Goal: Check status

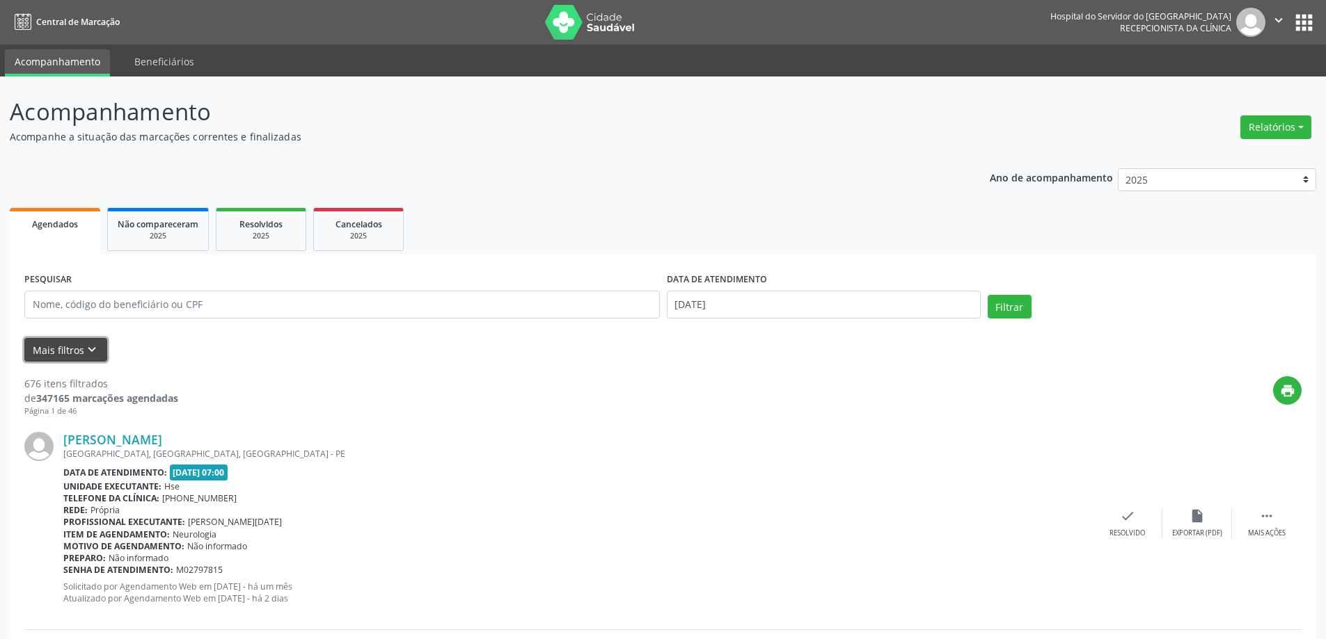
click at [81, 348] on button "Mais filtros keyboard_arrow_down" at bounding box center [65, 350] width 83 height 24
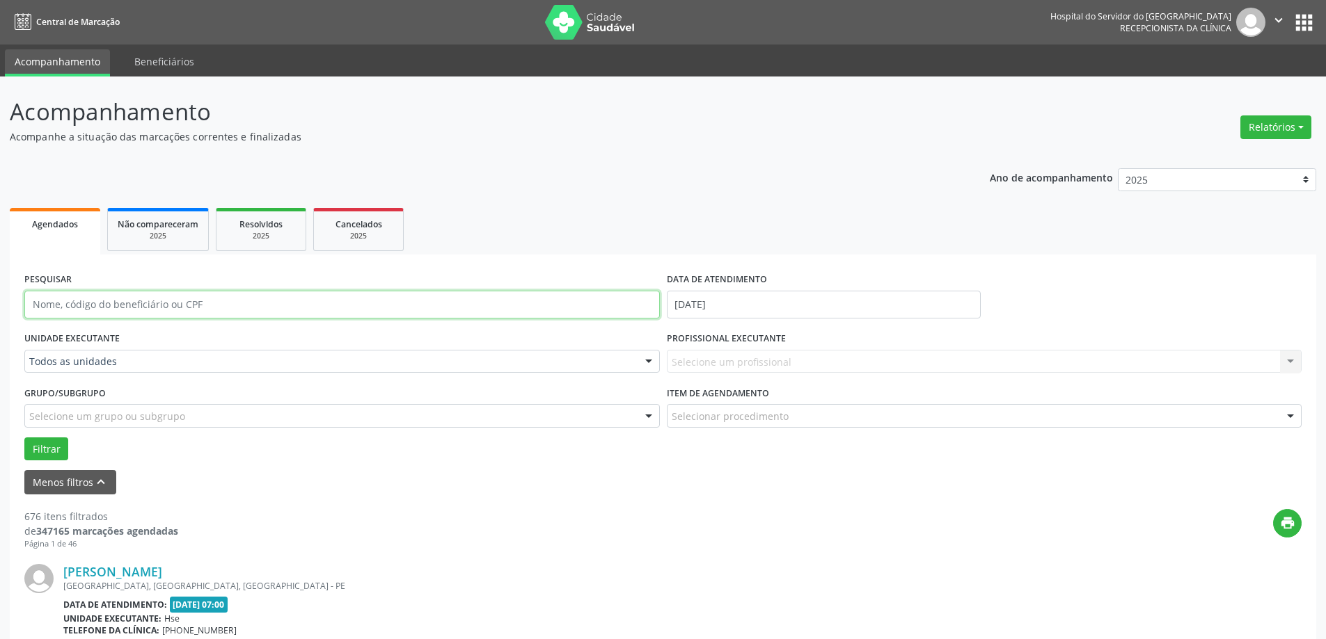
click at [170, 306] on input "text" at bounding box center [341, 305] width 635 height 28
type input "[PERSON_NAME]"
click at [51, 447] on button "Filtrar" at bounding box center [46, 450] width 44 height 24
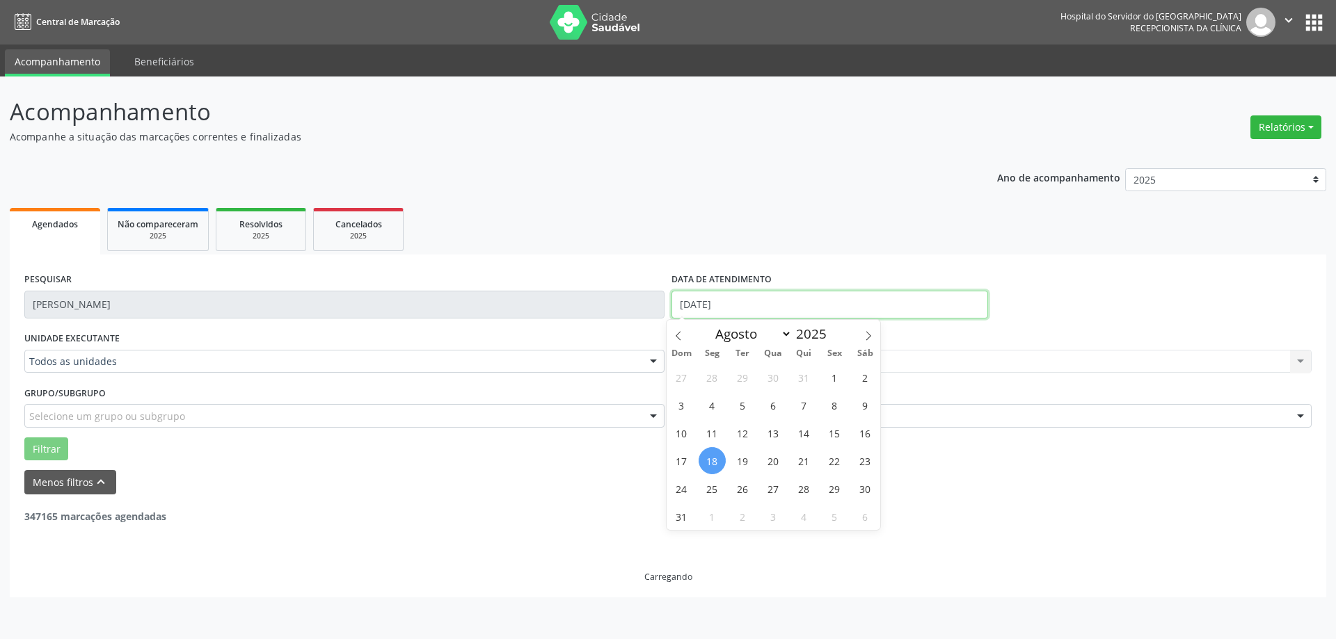
drag, startPoint x: 753, startPoint y: 303, endPoint x: 665, endPoint y: 305, distance: 88.4
click at [665, 305] on div "PESQUISAR [PERSON_NAME] DATA DE ATENDIMENTO [DATE]" at bounding box center [668, 298] width 1294 height 59
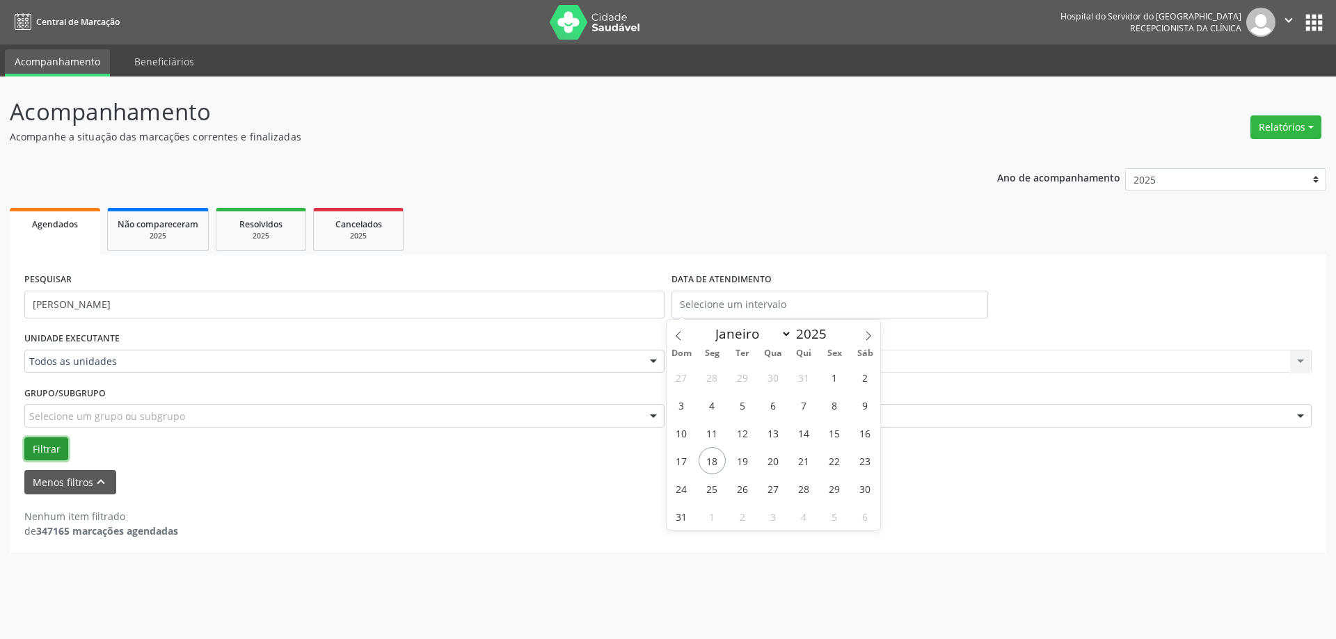
click at [47, 449] on button "Filtrar" at bounding box center [46, 450] width 44 height 24
click at [35, 452] on button "Filtrar" at bounding box center [46, 450] width 44 height 24
click at [49, 451] on button "Filtrar" at bounding box center [46, 450] width 44 height 24
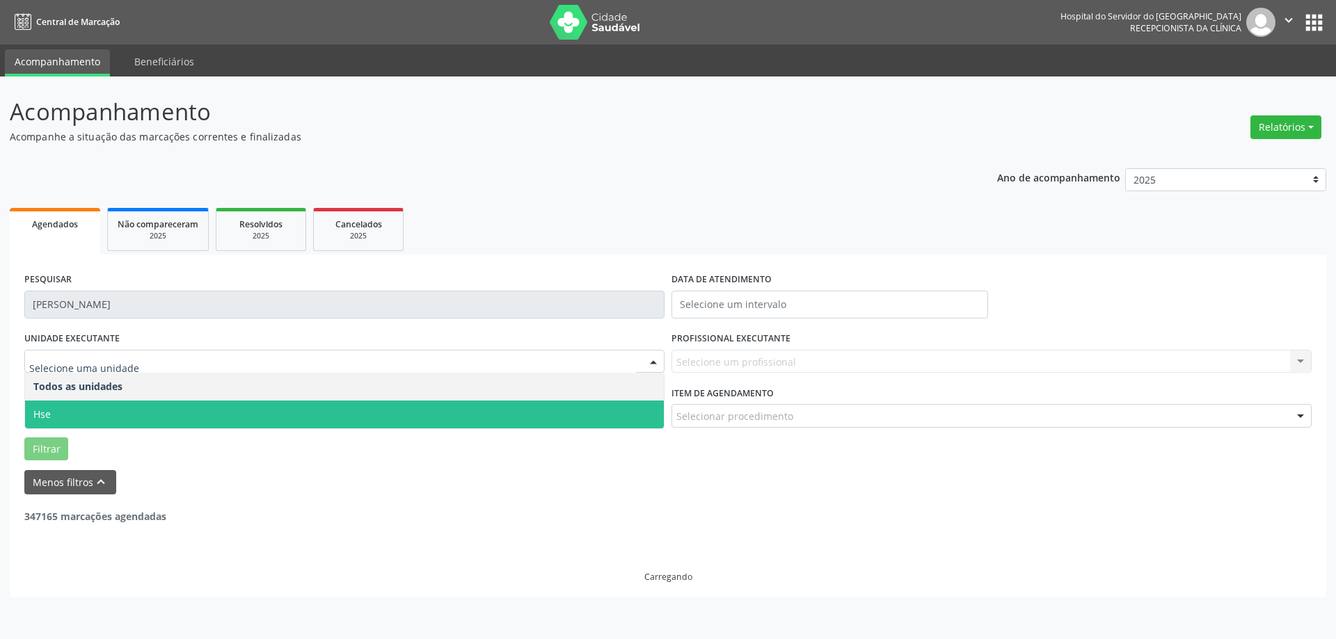
click at [103, 402] on span "Hse" at bounding box center [344, 415] width 639 height 28
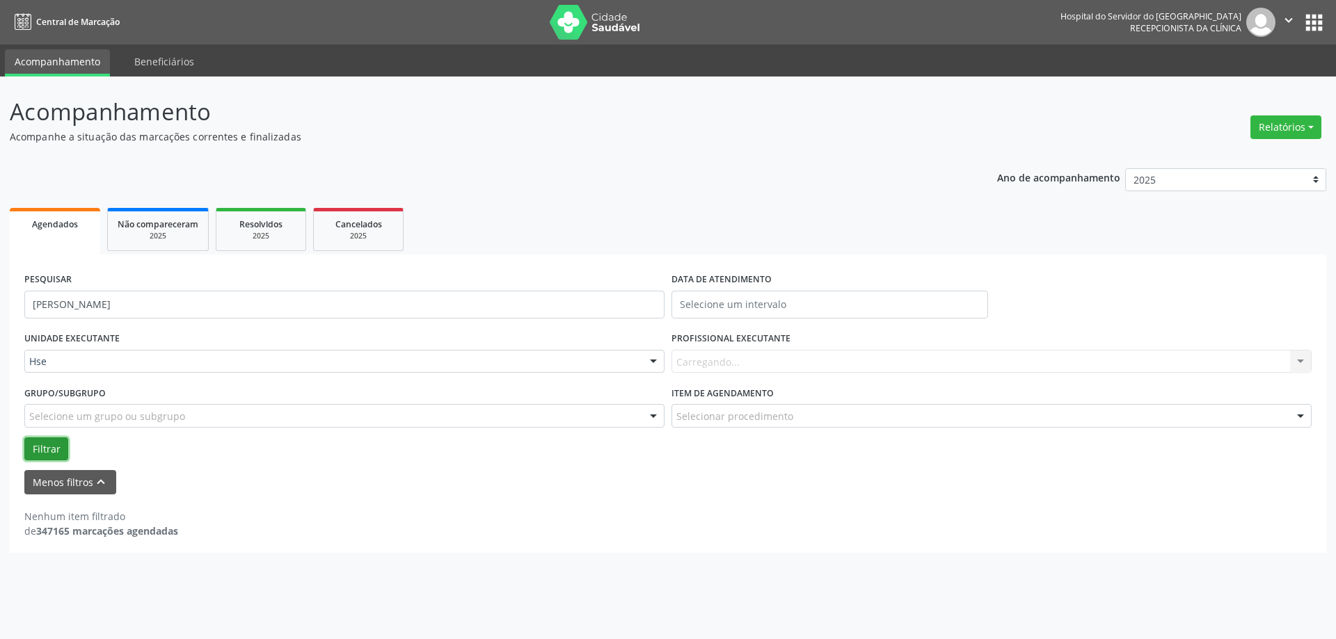
click at [56, 452] on button "Filtrar" at bounding box center [46, 450] width 44 height 24
